Goal: Transaction & Acquisition: Subscribe to service/newsletter

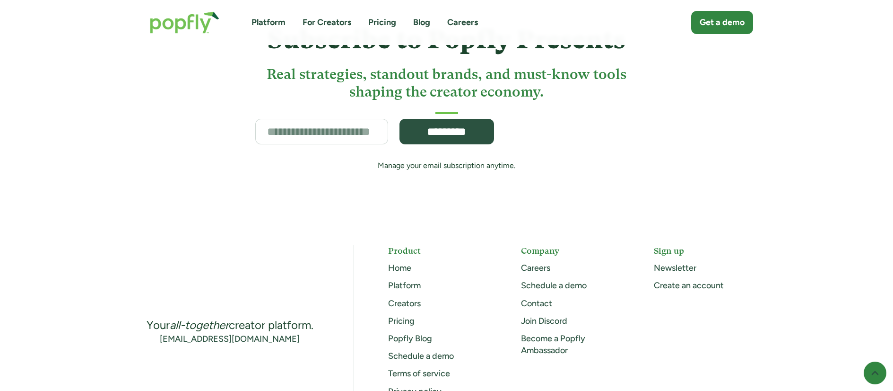
scroll to position [4489, 0]
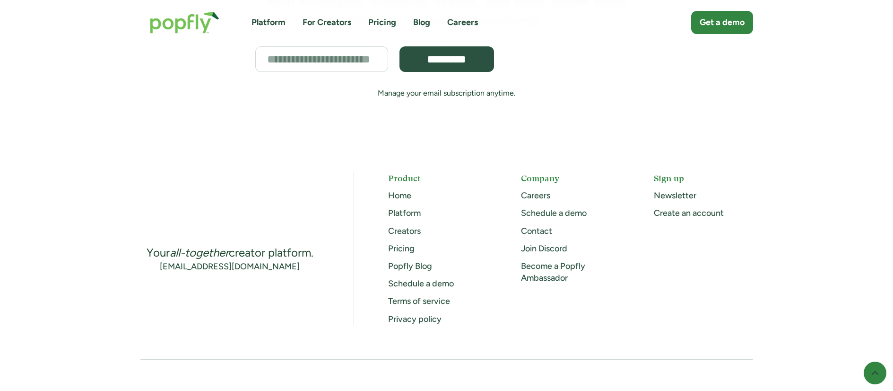
click at [404, 243] on link "Pricing" at bounding box center [401, 248] width 26 height 10
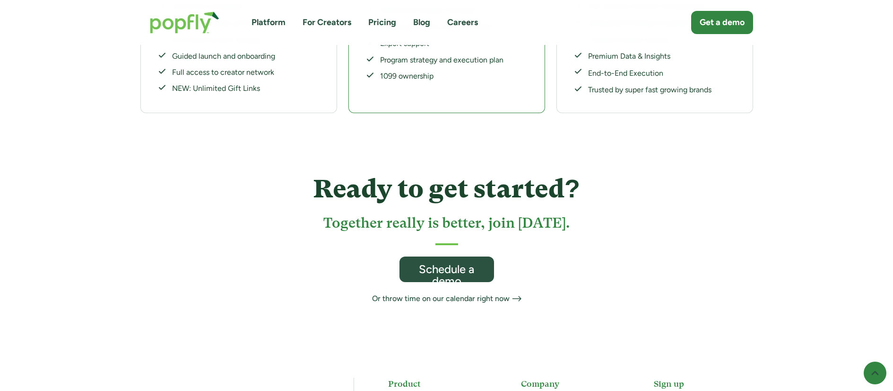
scroll to position [437, 0]
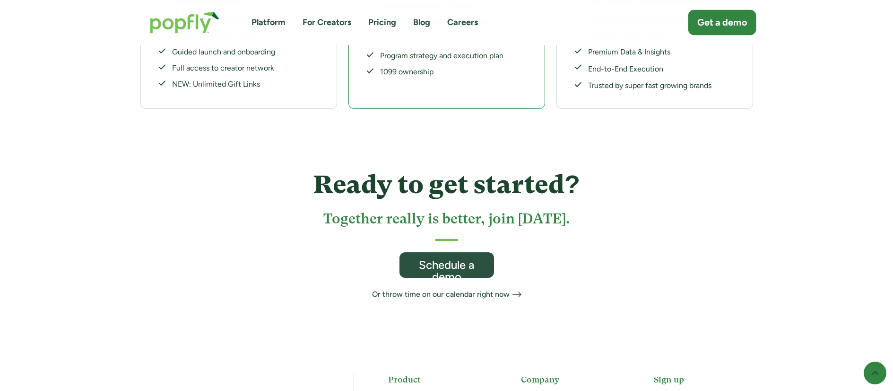
click at [722, 21] on div "Get a demo" at bounding box center [723, 22] width 50 height 13
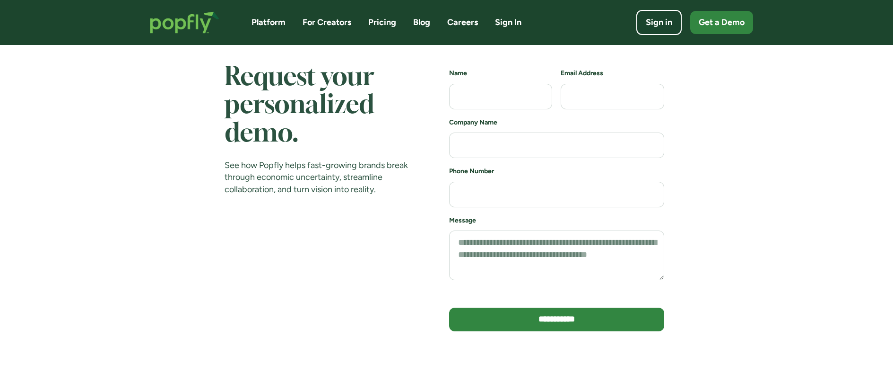
click at [385, 25] on link "Pricing" at bounding box center [382, 23] width 28 height 12
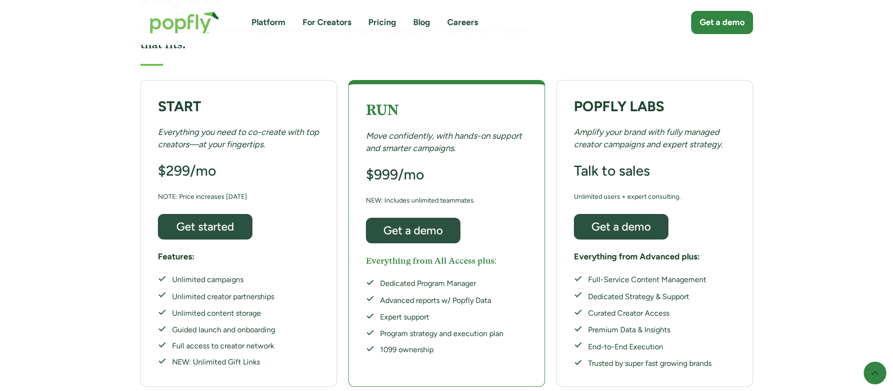
scroll to position [161, 0]
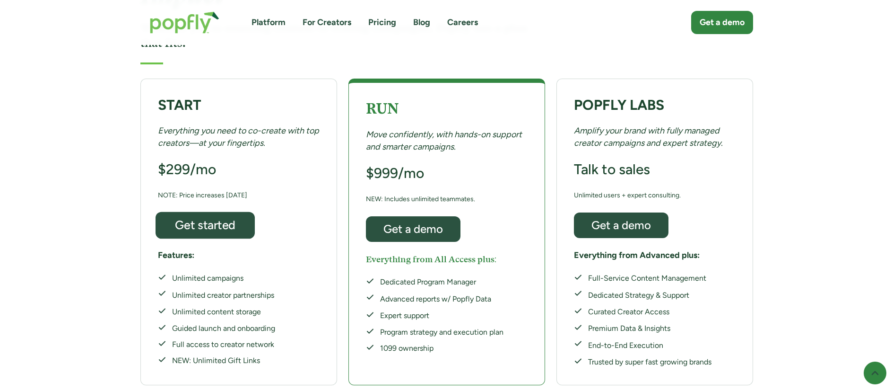
click at [219, 219] on div "Get started" at bounding box center [204, 225] width 81 height 12
